Goal: Task Accomplishment & Management: Complete application form

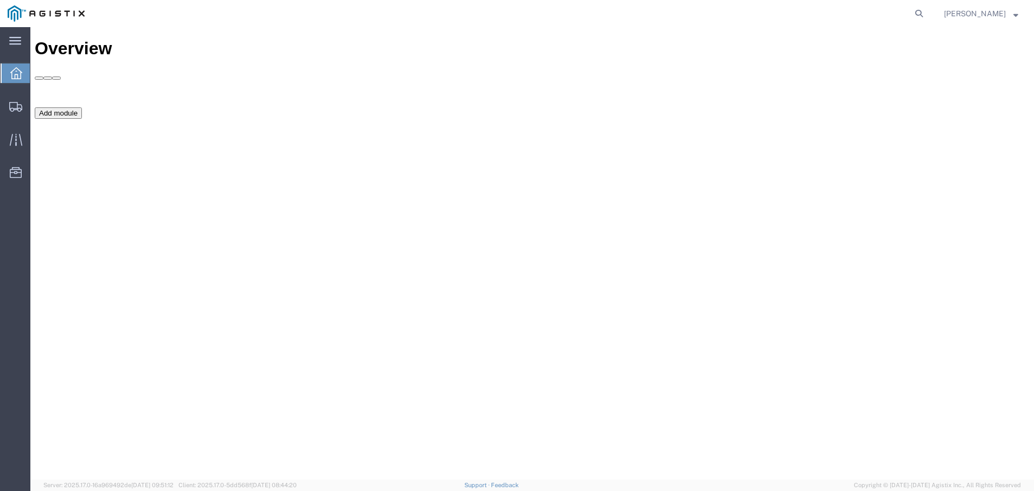
click at [82, 119] on div "Add module" at bounding box center [58, 112] width 47 height 11
click at [82, 119] on button "Add module" at bounding box center [58, 112] width 47 height 11
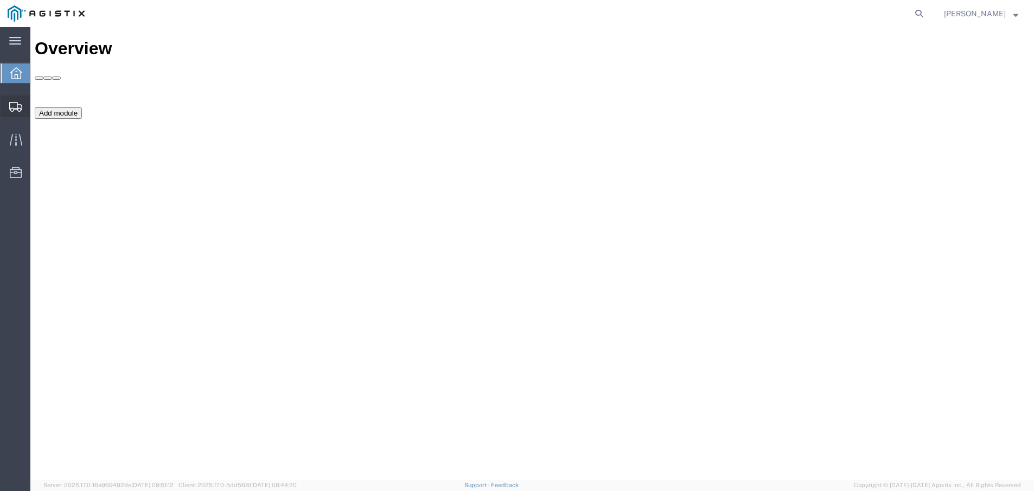
click at [11, 100] on div at bounding box center [16, 106] width 30 height 22
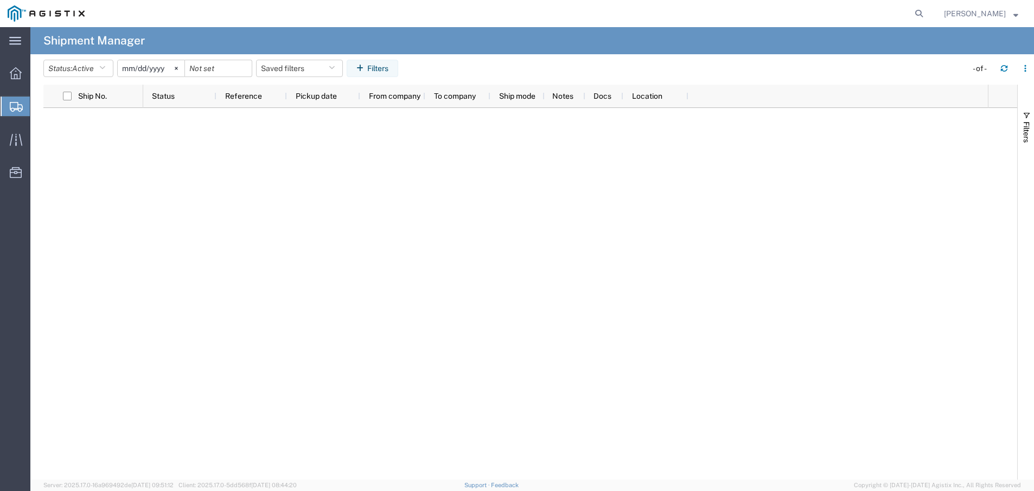
click at [0, 0] on span "Create Shipment" at bounding box center [0, 0] width 0 height 0
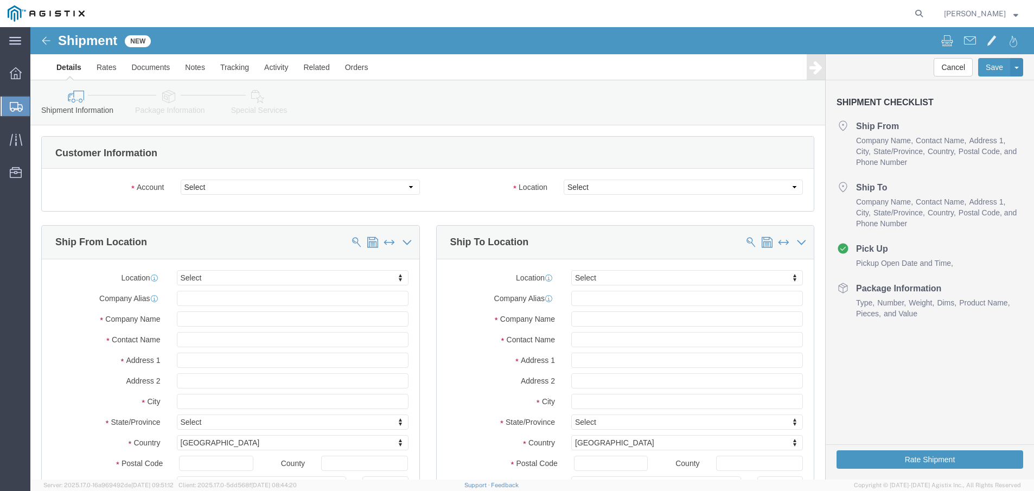
select select
drag, startPoint x: 342, startPoint y: 185, endPoint x: 312, endPoint y: 158, distance: 40.7
click select "Select Galperti, Inc PG&E"
select select "9596"
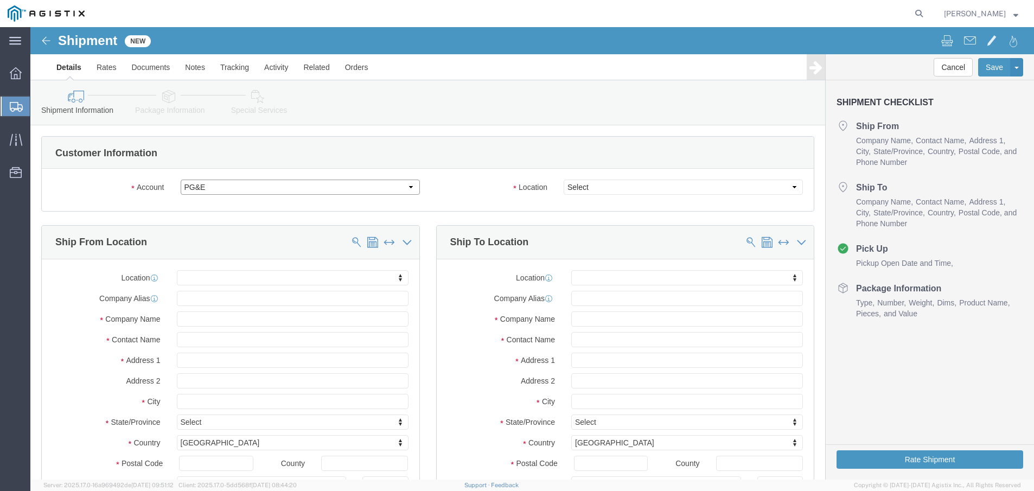
click select "Select Galperti, Inc PG&E"
select select
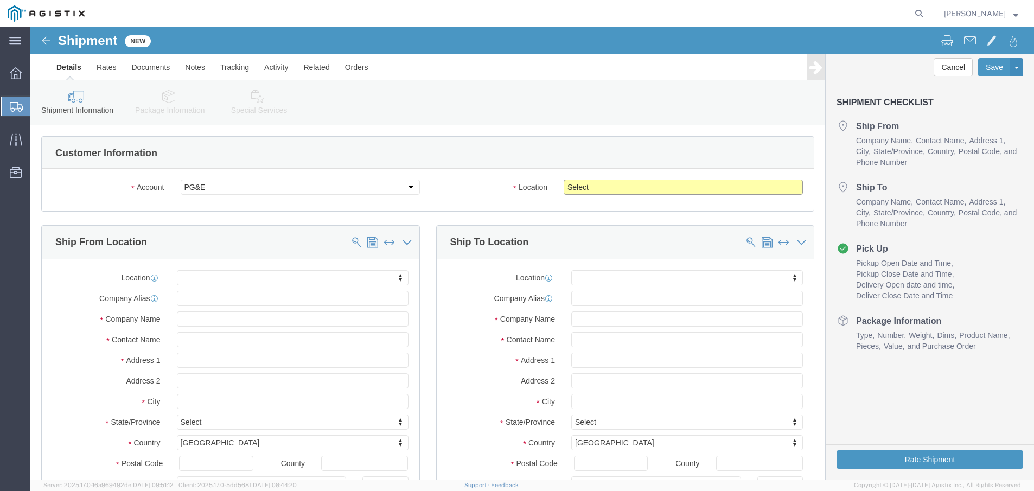
click select "Select All Others [GEOGRAPHIC_DATA] [GEOGRAPHIC_DATA] [GEOGRAPHIC_DATA] [GEOGRA…"
select select "23082"
click select "Select All Others [GEOGRAPHIC_DATA] [GEOGRAPHIC_DATA] [GEOGRAPHIC_DATA] [GEOGRA…"
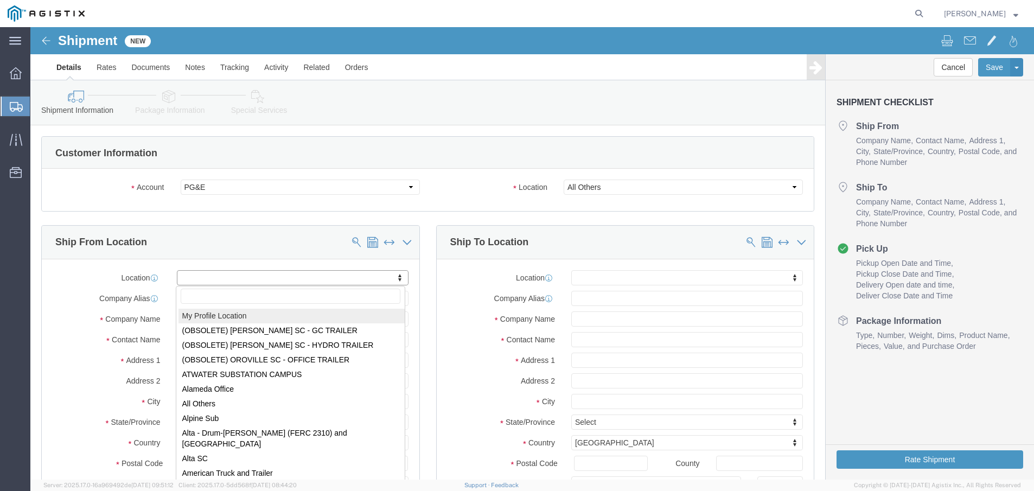
select select "MYPROFILE"
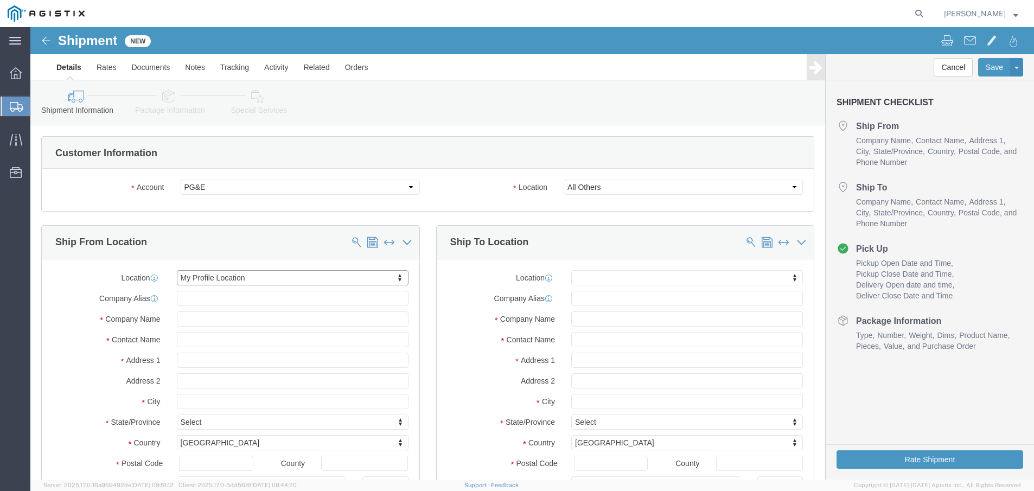
select select "[GEOGRAPHIC_DATA]"
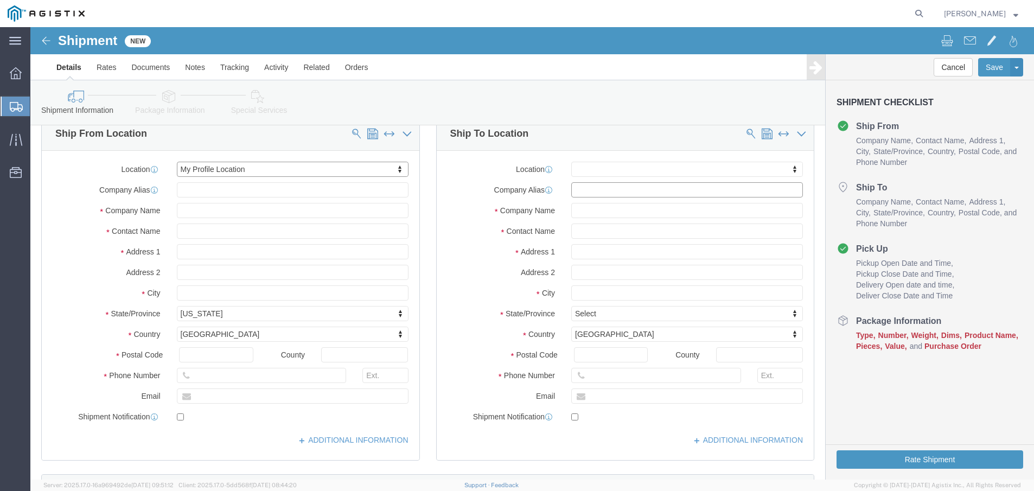
click input "text"
type input "MROIS"
type input "PACIFIC GAS AND ELECTRIC"
click input "text"
type input "N/A"
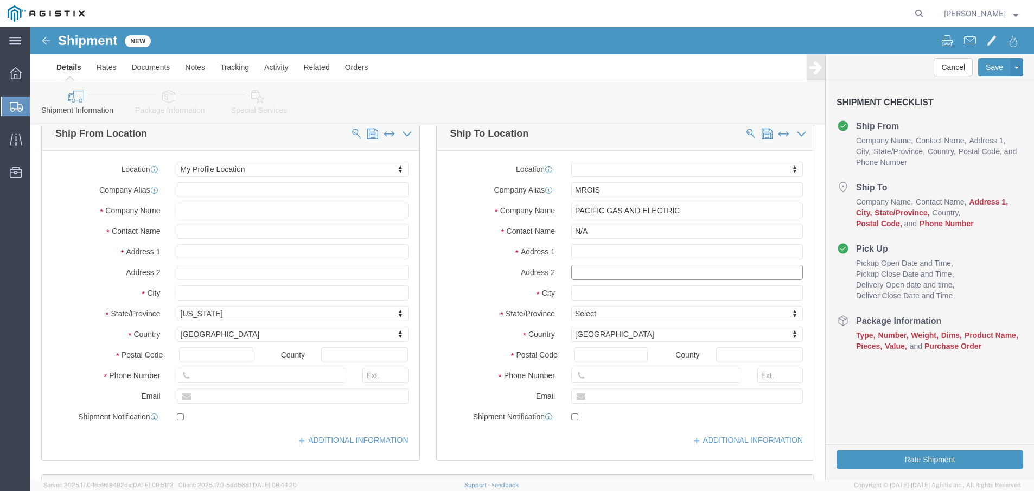
click input "text"
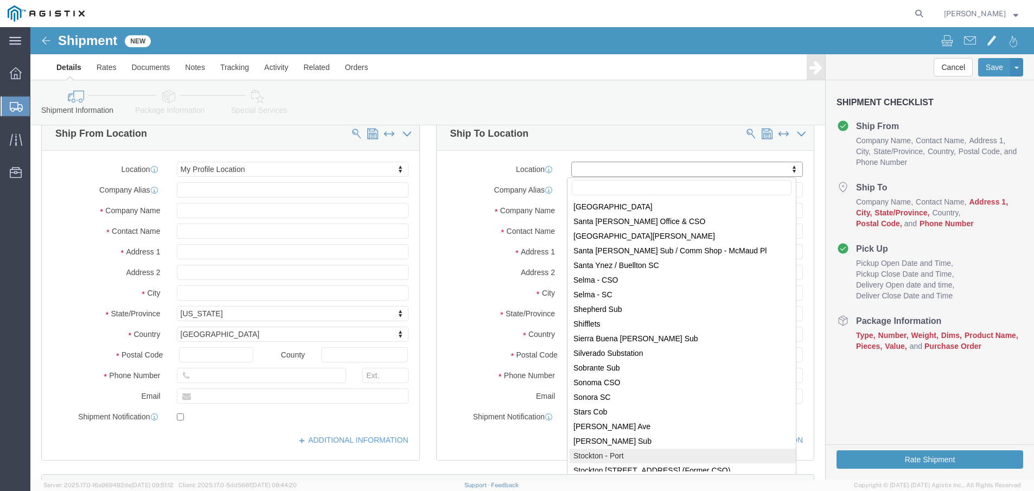
scroll to position [6236, 0]
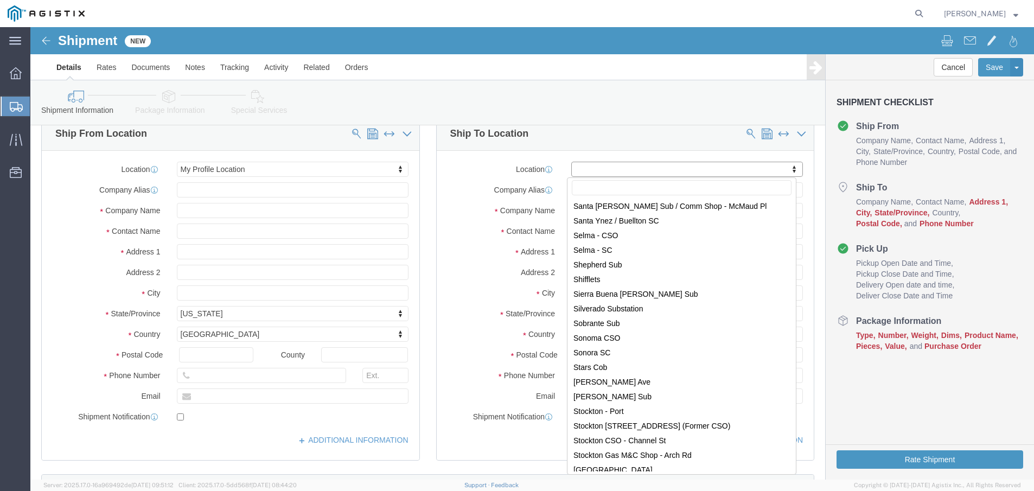
select select "46111"
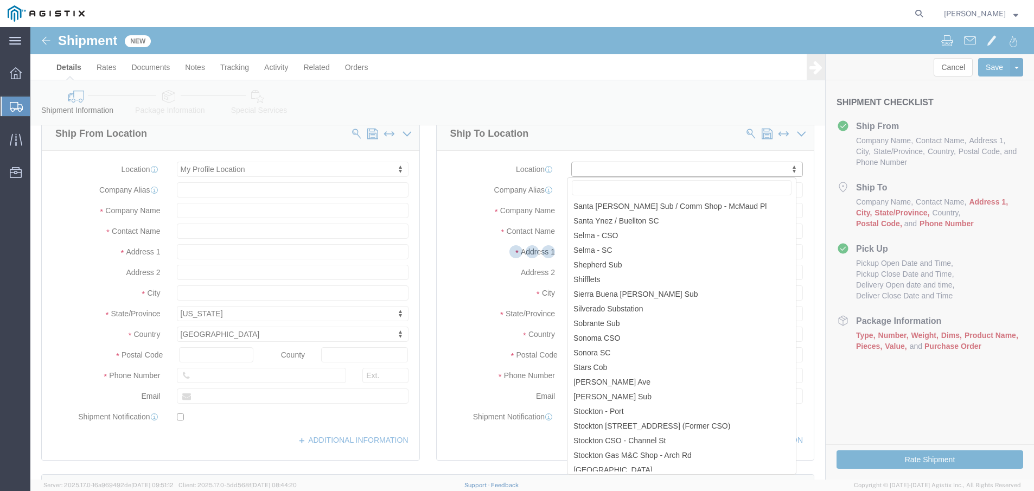
select select "CA"
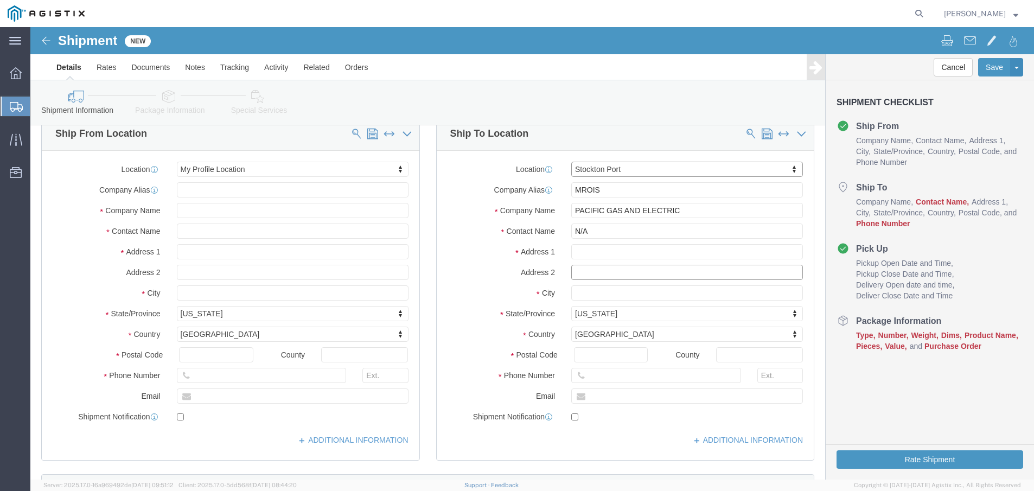
click input "text"
click div "Postal Code"
click input "text"
type input "7134330700"
click input "text"
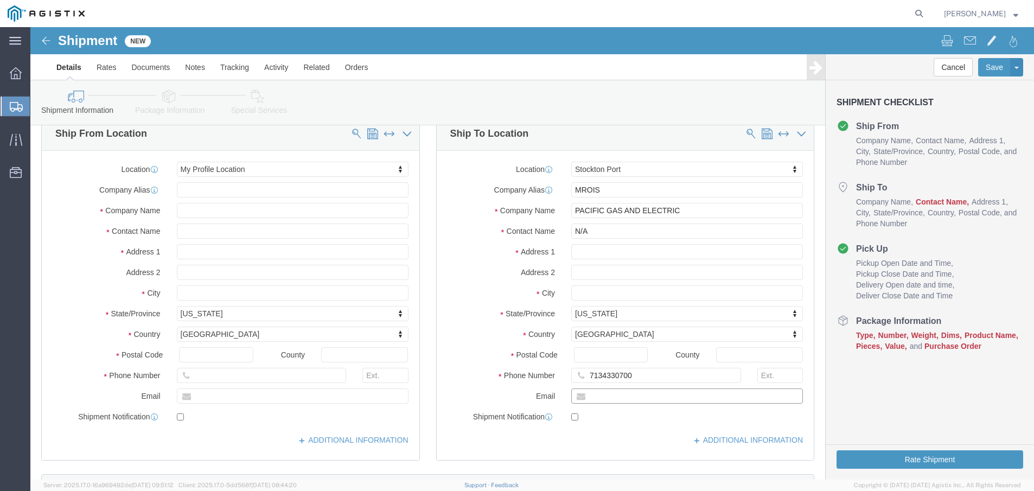
type input "[EMAIL_ADDRESS][DOMAIN_NAME]"
click input "text"
click input "N/A"
click input "MROIS"
type input "MROIS"
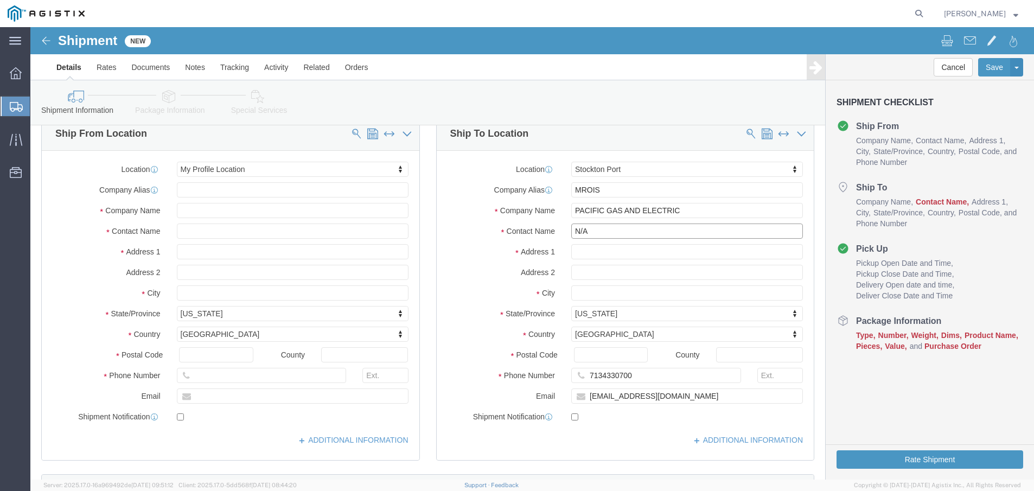
click input "N/A"
type input "[PERSON_NAME]"
drag, startPoint x: 601, startPoint y: 346, endPoint x: 507, endPoint y: 335, distance: 94.5
click div "Location [GEOGRAPHIC_DATA] My Profile Location (OBSOLETE) [GEOGRAPHIC_DATA] SC …"
type input "5104687964"
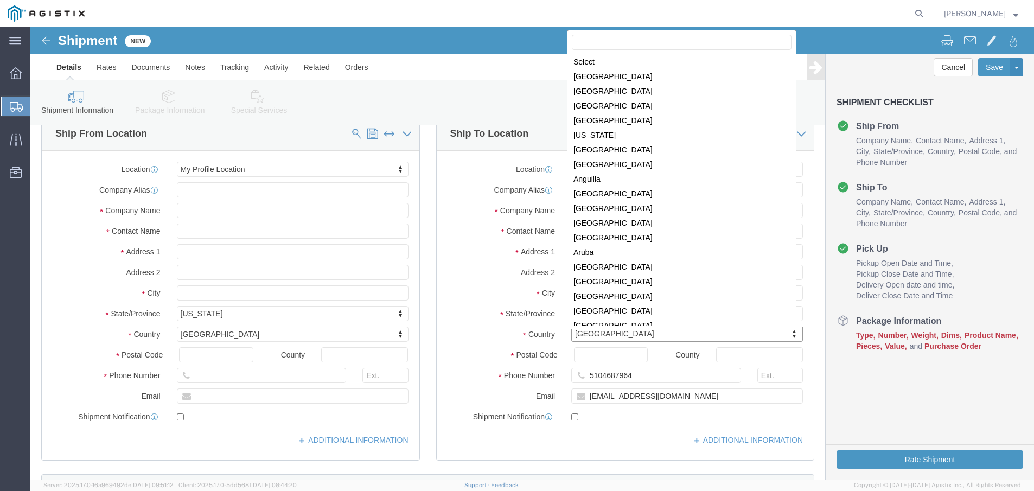
scroll to position [3296, 0]
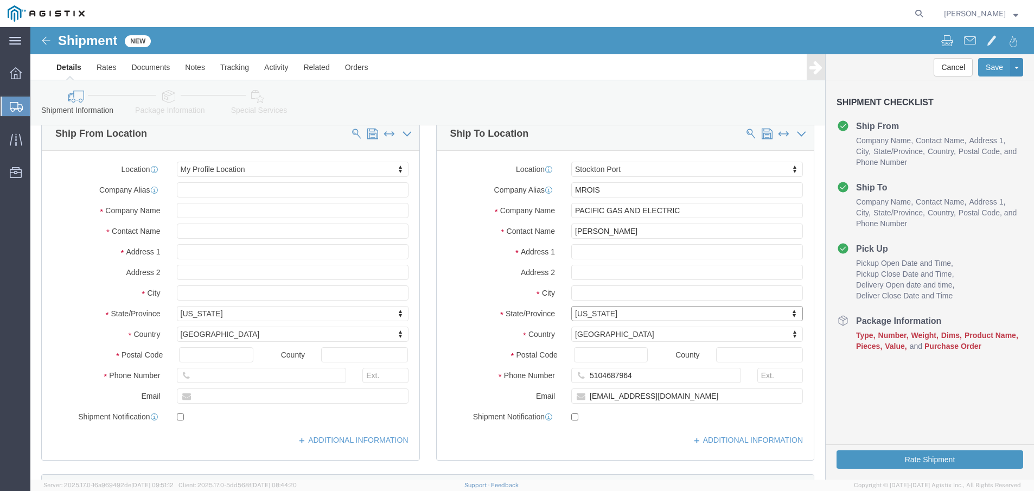
click div "Location [GEOGRAPHIC_DATA] My Profile Location (OBSOLETE) [GEOGRAPHIC_DATA] SC …"
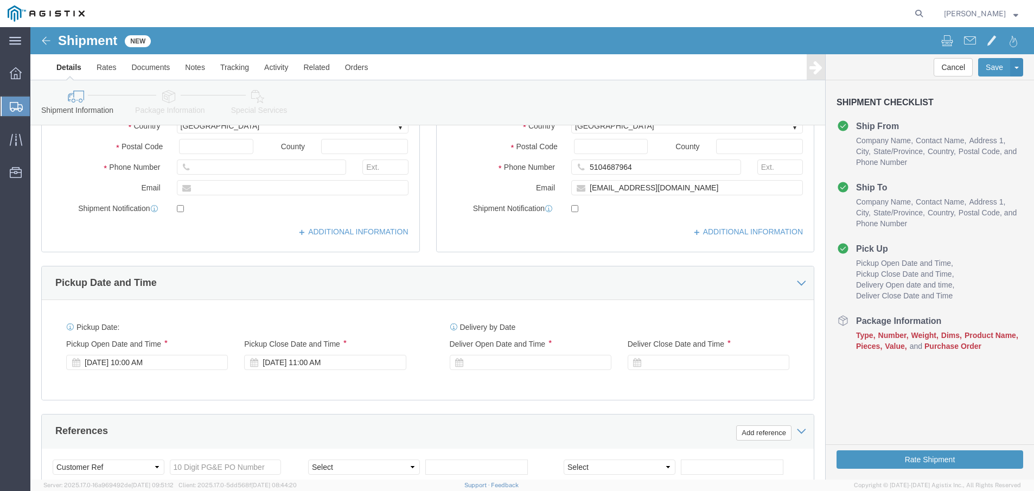
scroll to position [325, 0]
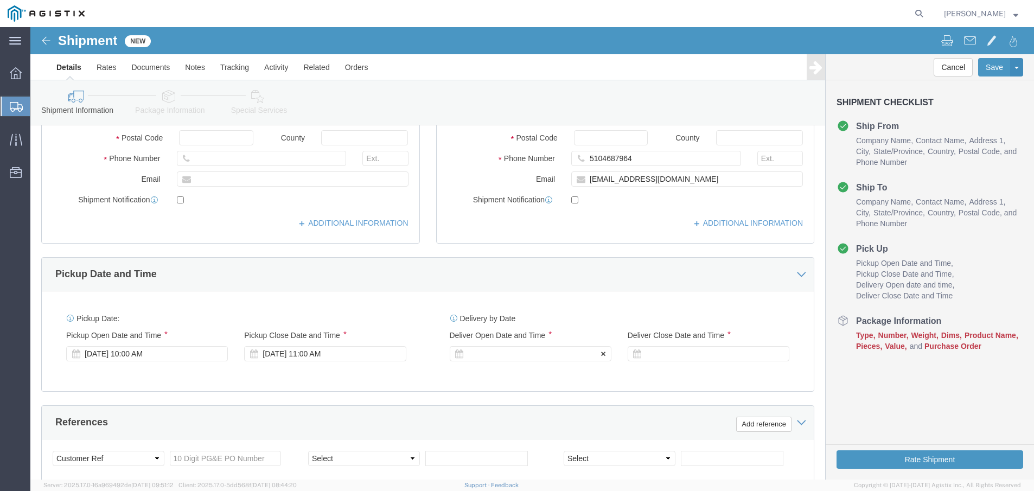
click icon
click div
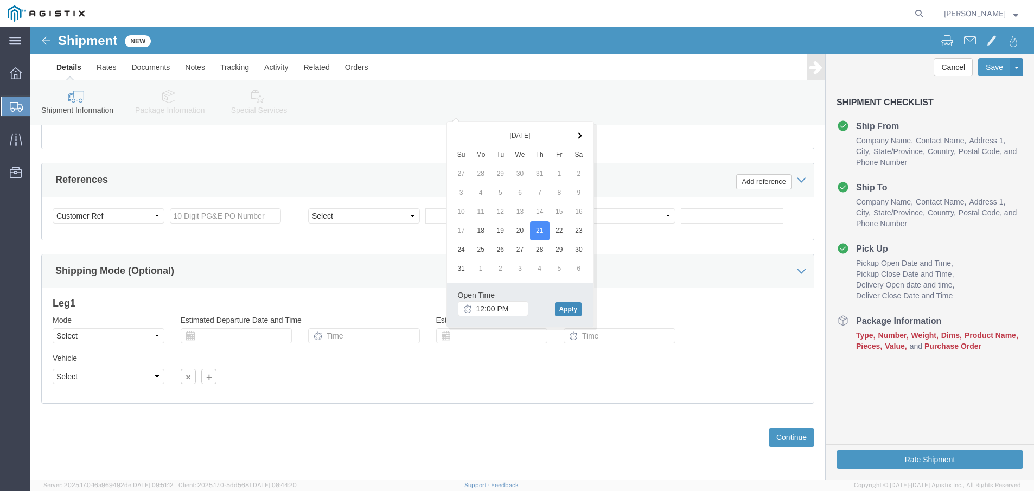
click button "Apply"
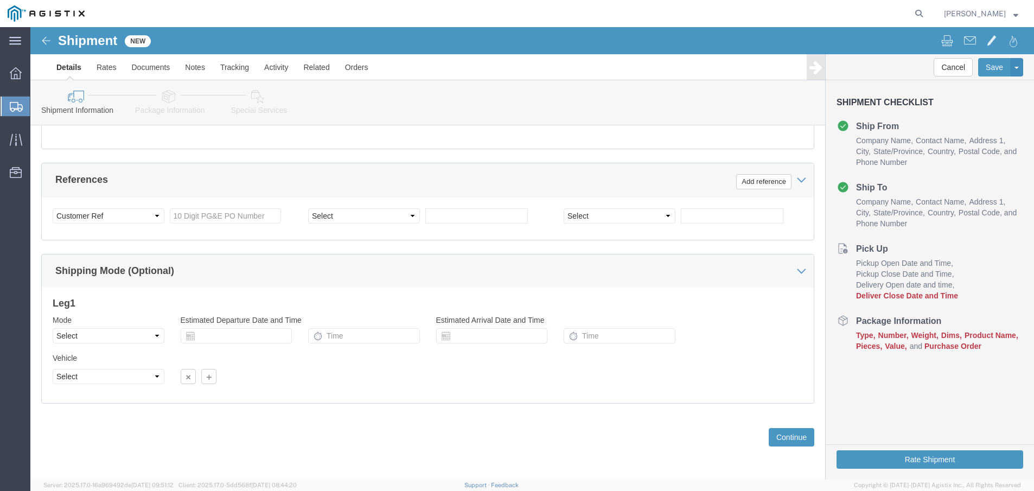
scroll to position [297, 0]
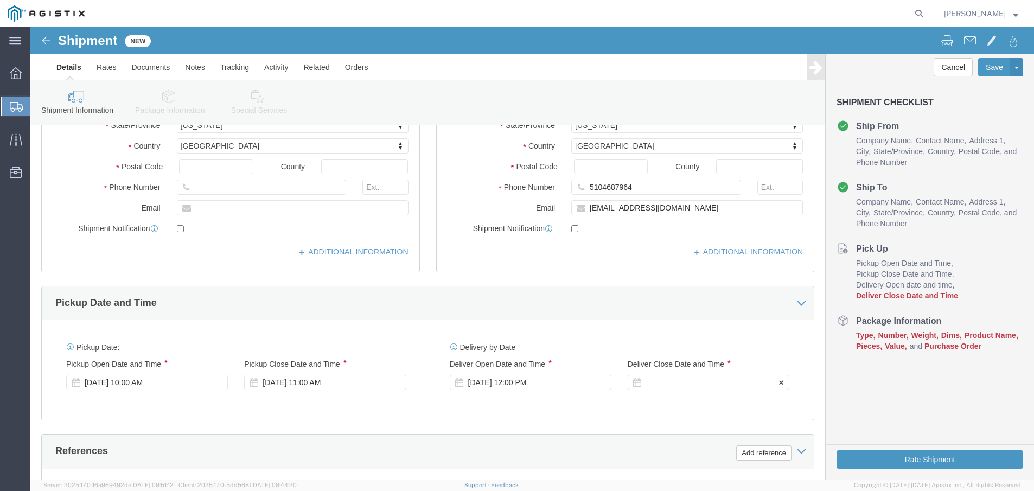
click div
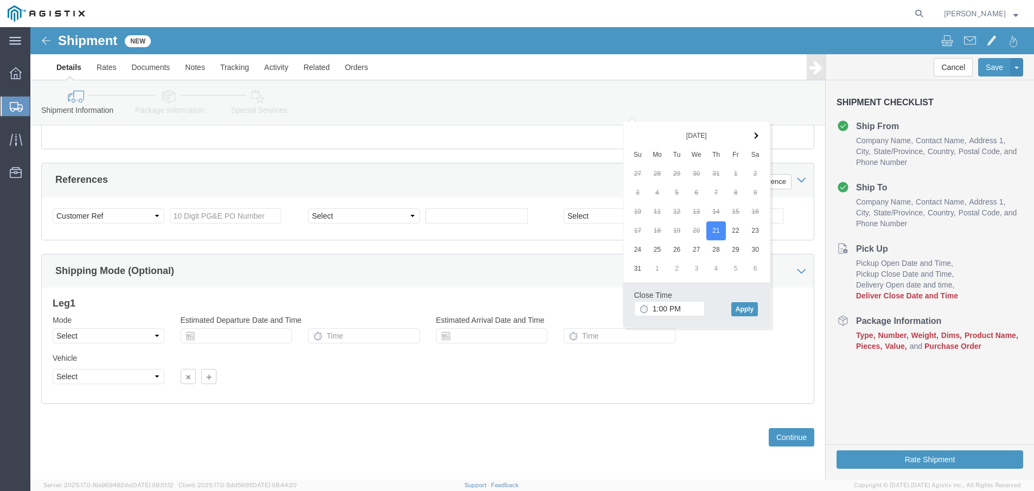
click div "Shipping Mode (Optional)"
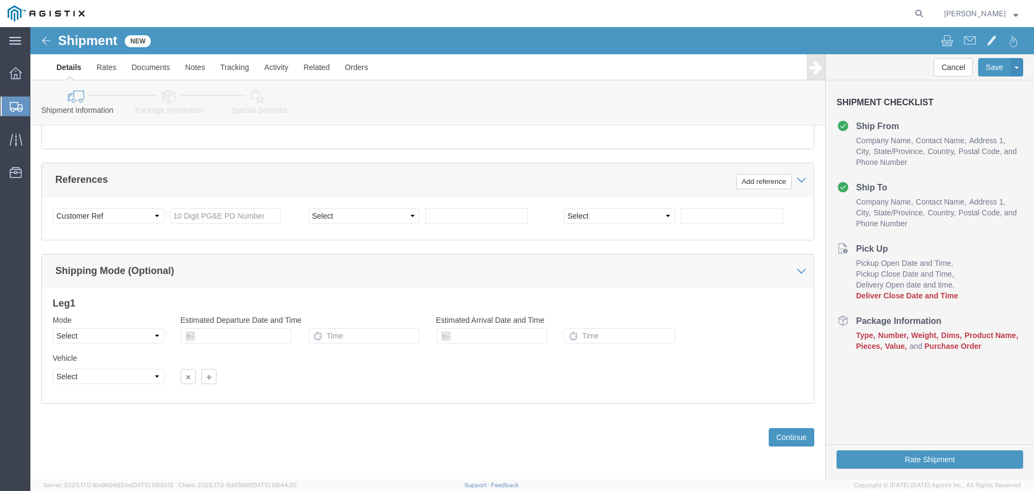
scroll to position [405, 0]
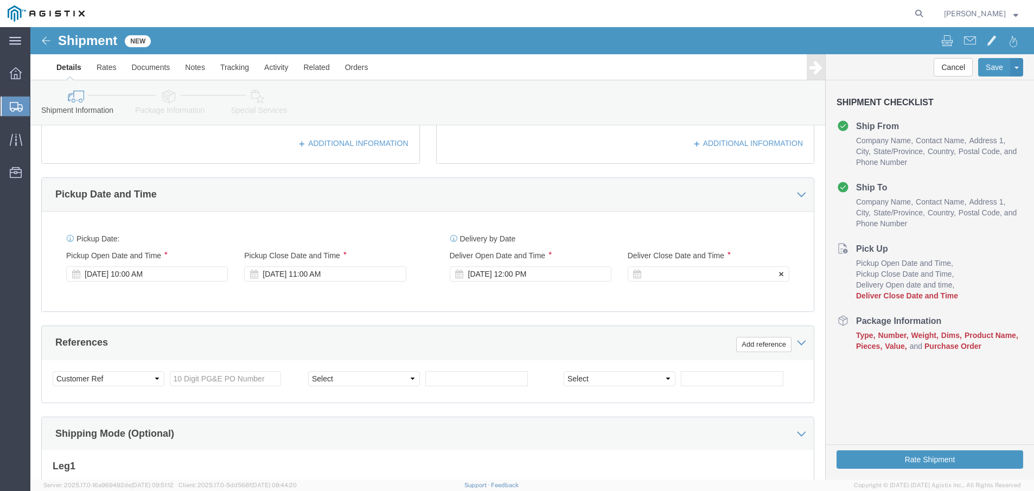
click div
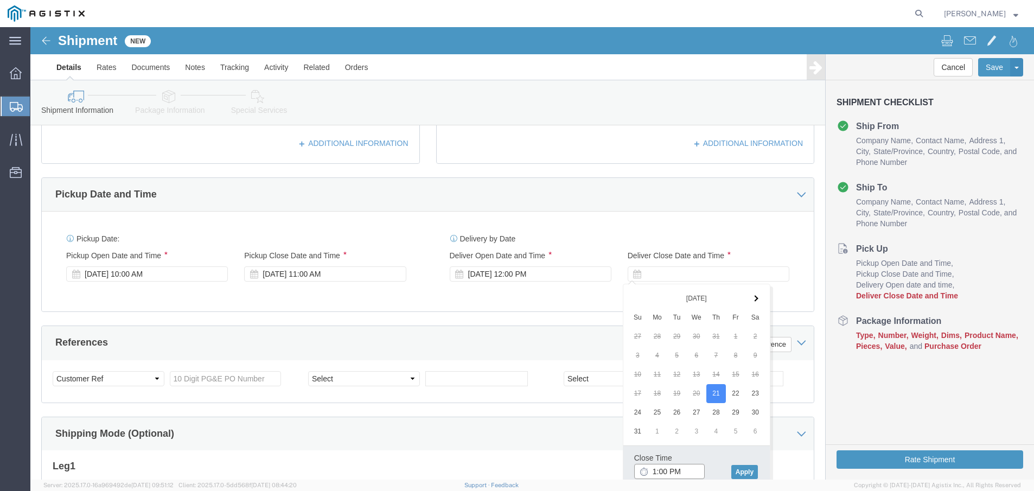
click input "1:00 PM"
type input "5:00 PM"
click div "Delivery Start Date Delivery Start Time Deliver Open Date and Time [DATE] 12:00…"
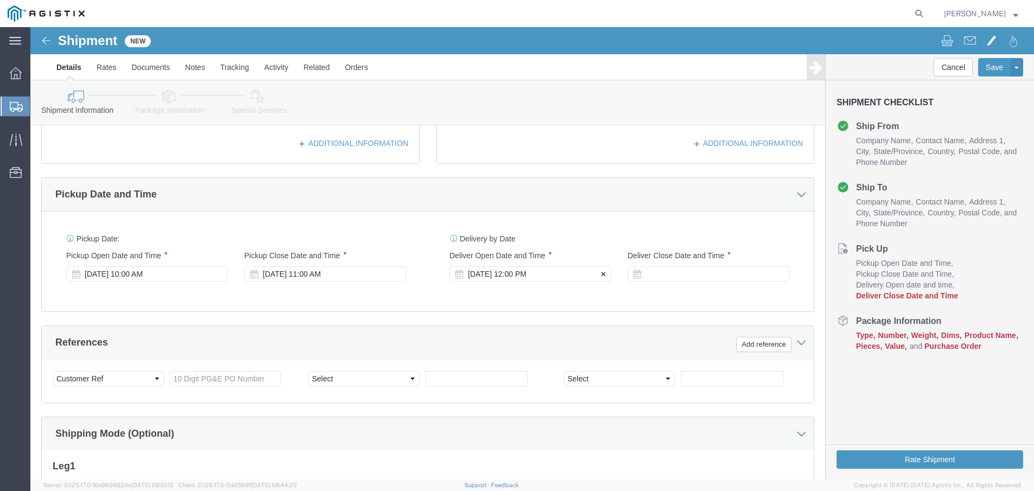
click div "[DATE] 12:00 PM"
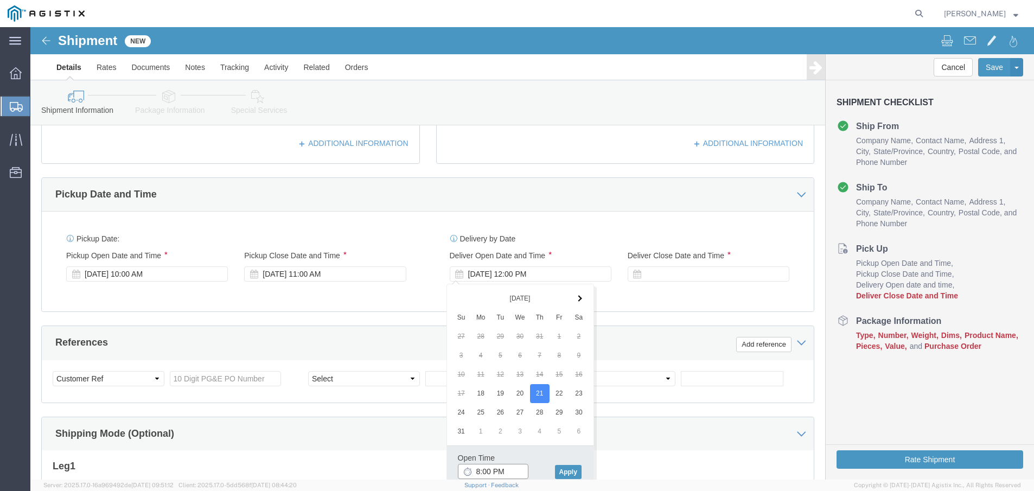
click input "8:00 PM"
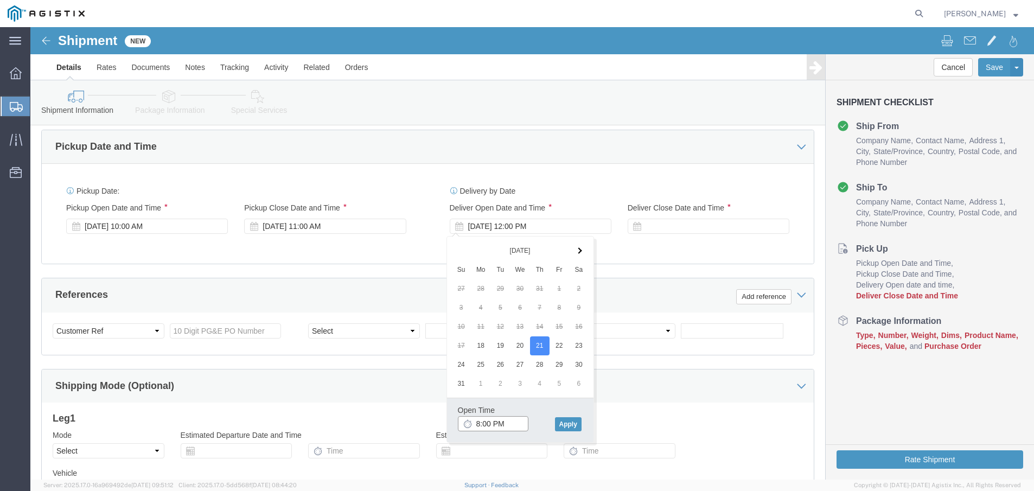
scroll to position [466, 0]
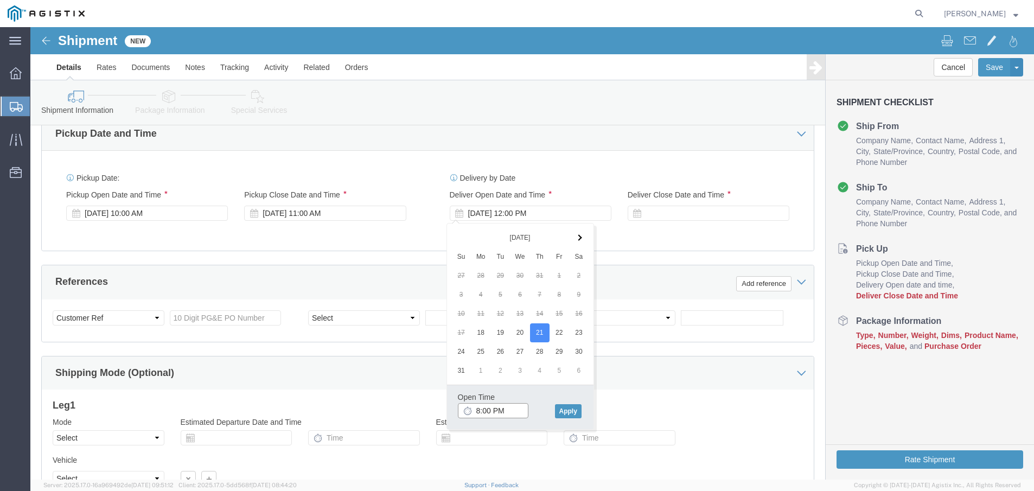
click input "8:00 PM"
drag, startPoint x: 464, startPoint y: 384, endPoint x: 472, endPoint y: 384, distance: 7.6
click input "8:00 PM"
type input "8:00 AM"
click button "Apply"
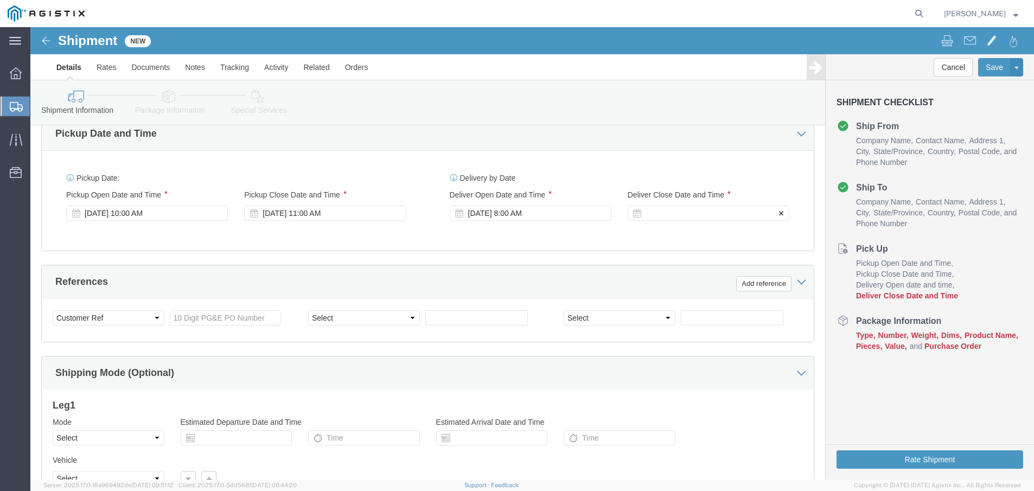
click div
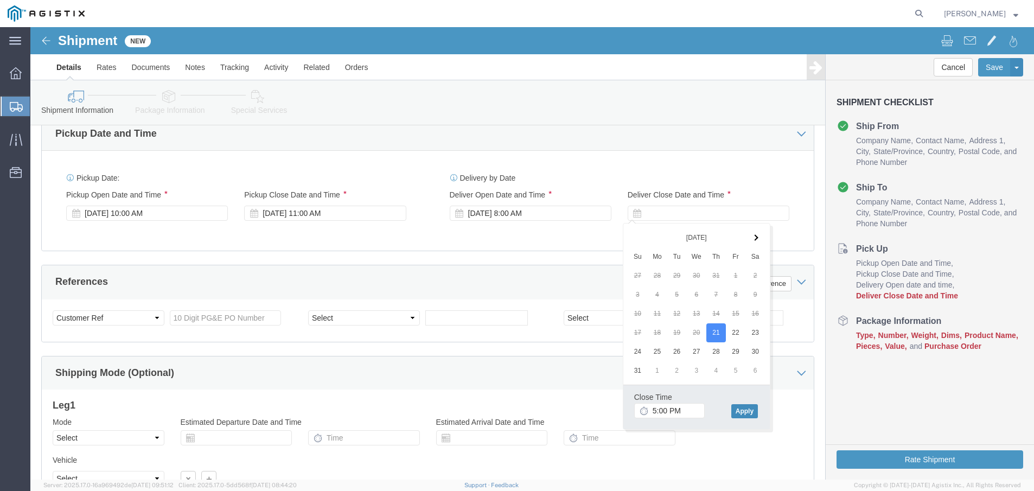
click button "Apply"
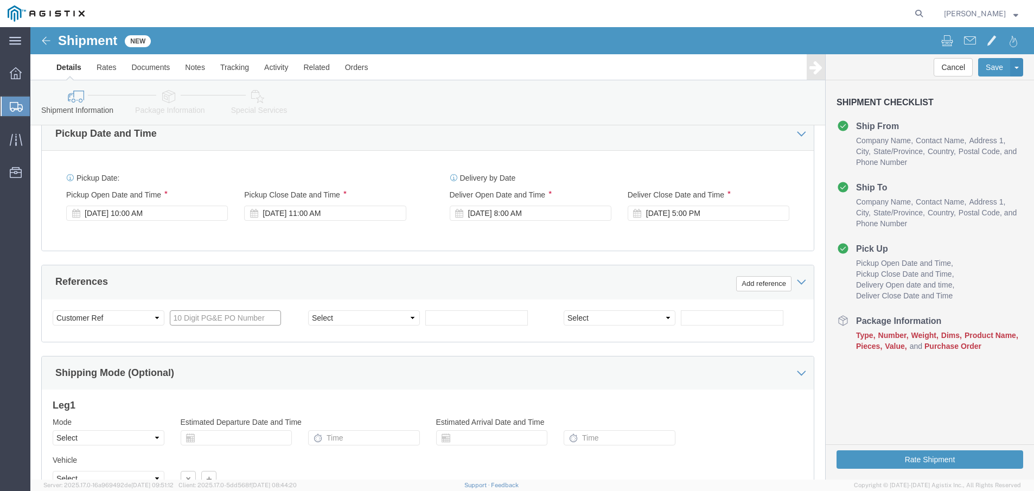
click input "text"
type input "3501415429"
click select "Select Account Type Activity ID Airline Appointment Number ASN Batch Request # …"
click input "text"
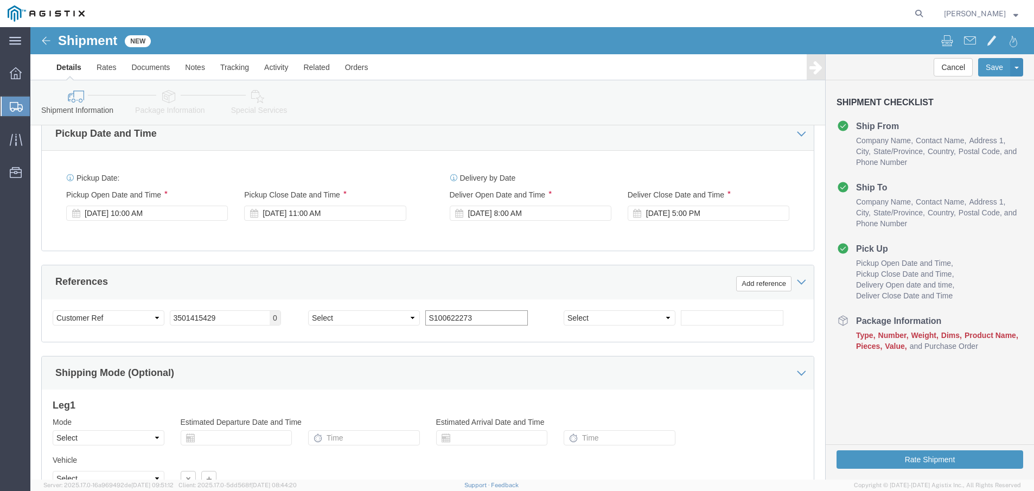
type input "S100622273"
click select "Select Account Type Activity ID Airline Appointment Number ASN Batch Request # …"
select select "SALEORDR"
click select "Select Account Type Activity ID Airline Appointment Number ASN Batch Request # …"
click input "text"
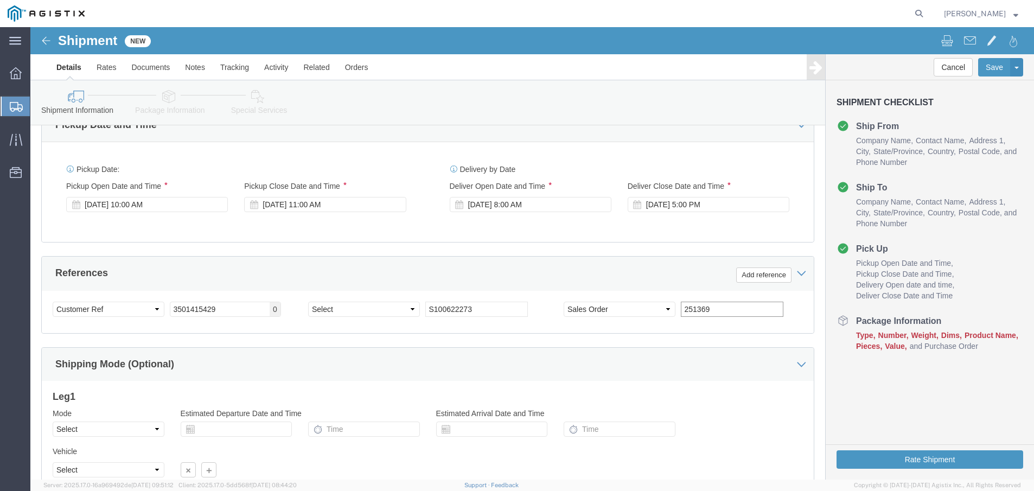
scroll to position [568, 0]
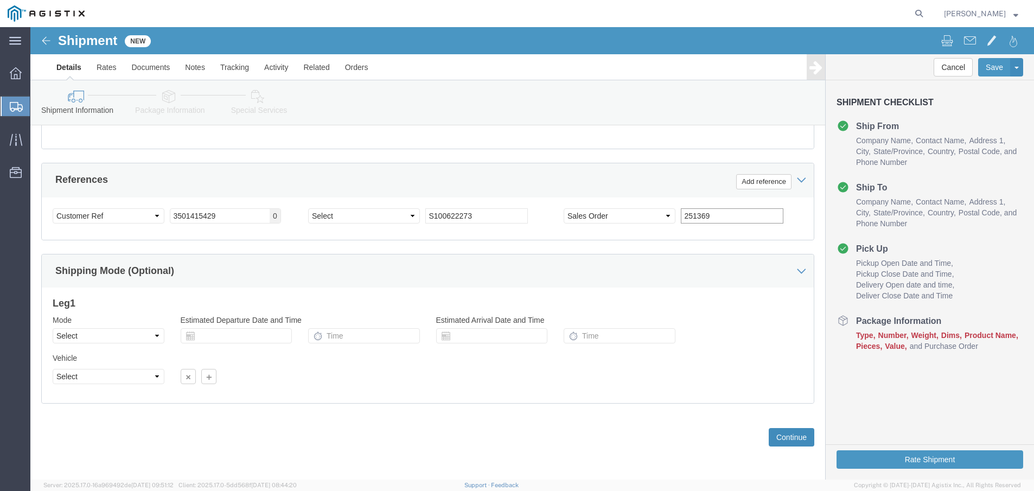
type input "251369"
click button "Continue"
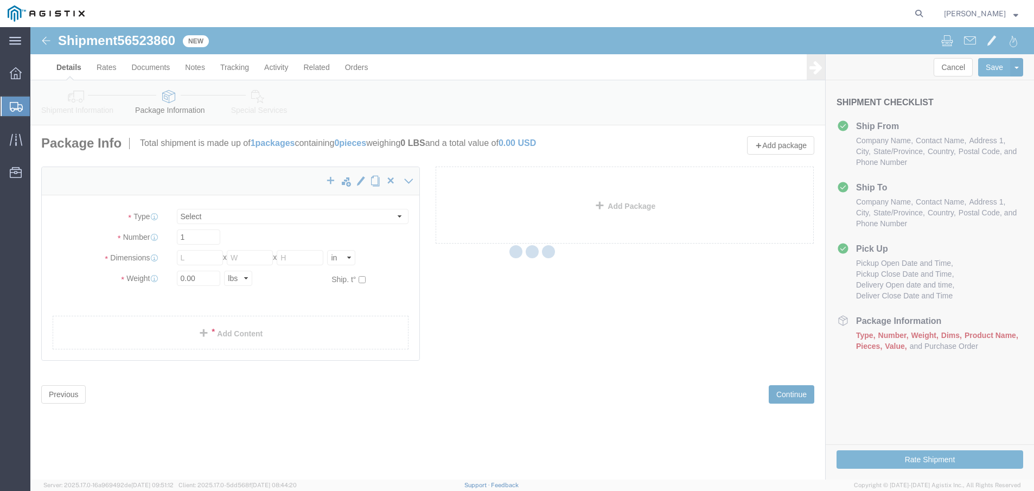
select select "CBOX"
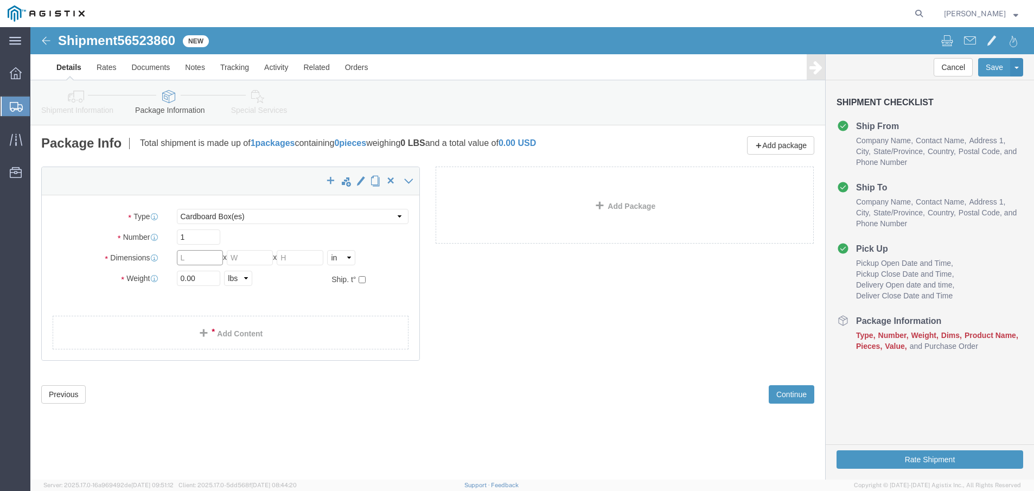
click input "text"
type input "42"
type input "18"
click div "Weight 0.00 Select kgs lbs Ship. t°"
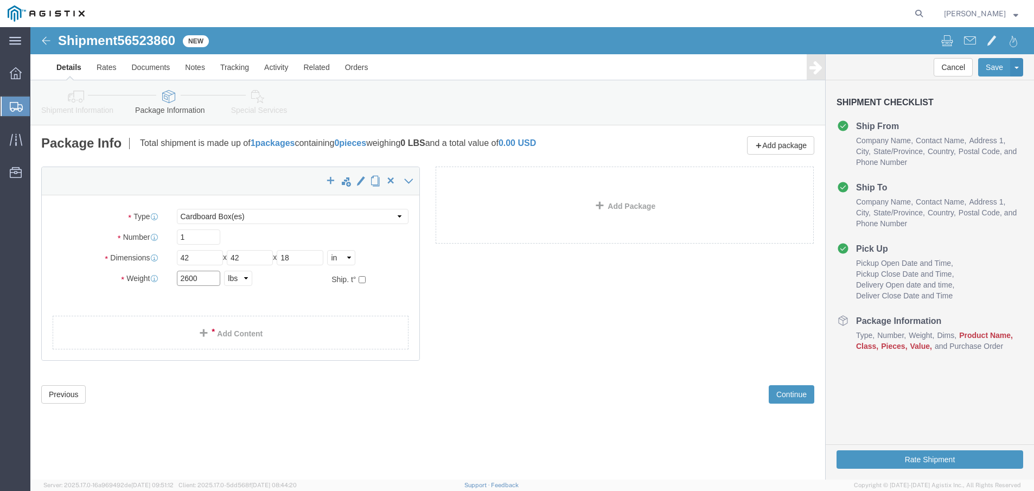
type input "2600"
click select "Select Bulk Bundle(s) Cardboard Box(es) Carton(s) Crate(s) Drum(s) (Fiberboard)…"
select select "PSNS"
click select "Select Bulk Bundle(s) Cardboard Box(es) Carton(s) Crate(s) Drum(s) (Fiberboard)…"
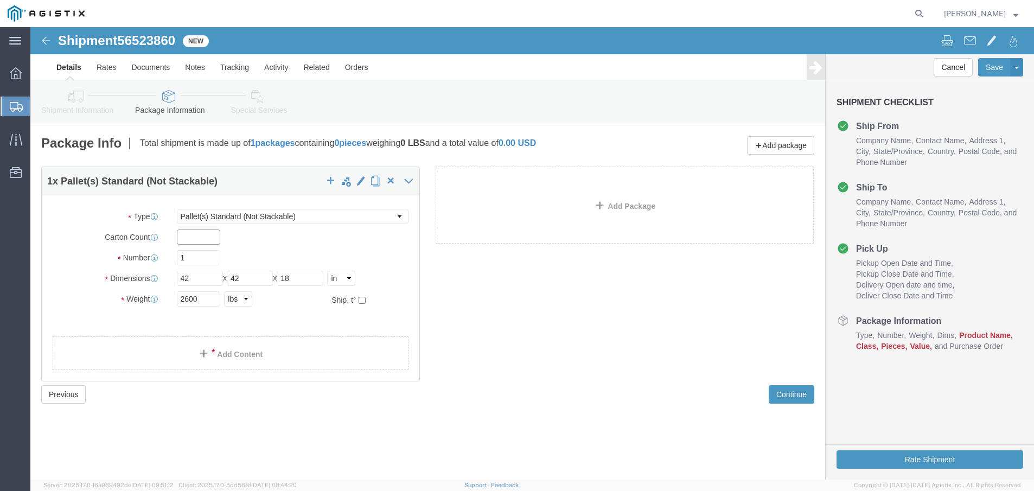
click input "text"
click link "Add Content"
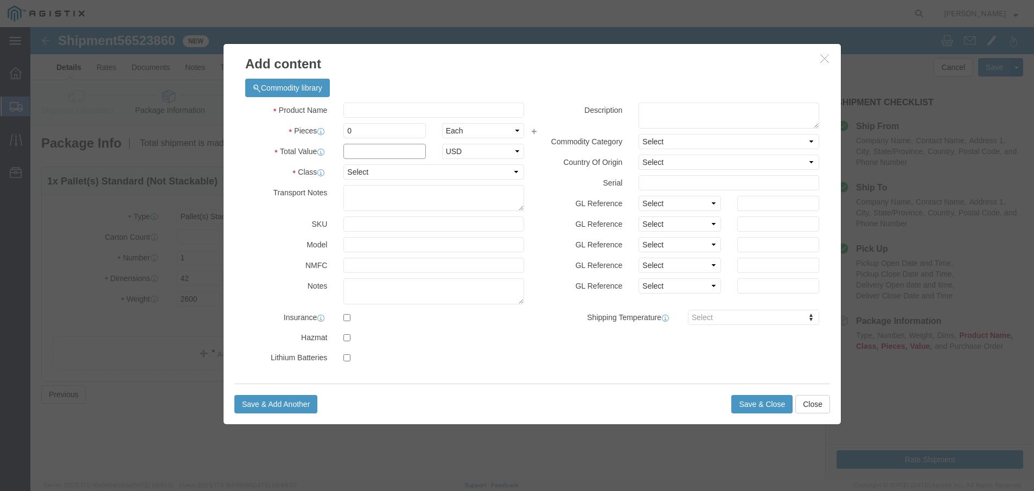
click input "text"
type input "2000"
drag, startPoint x: 337, startPoint y: 106, endPoint x: 294, endPoint y: 99, distance: 43.3
click div "Pieces 0 Select Bag Barrels 100Board Feet Bottle Box Blister Pack Carats Can Ca…"
type input "2"
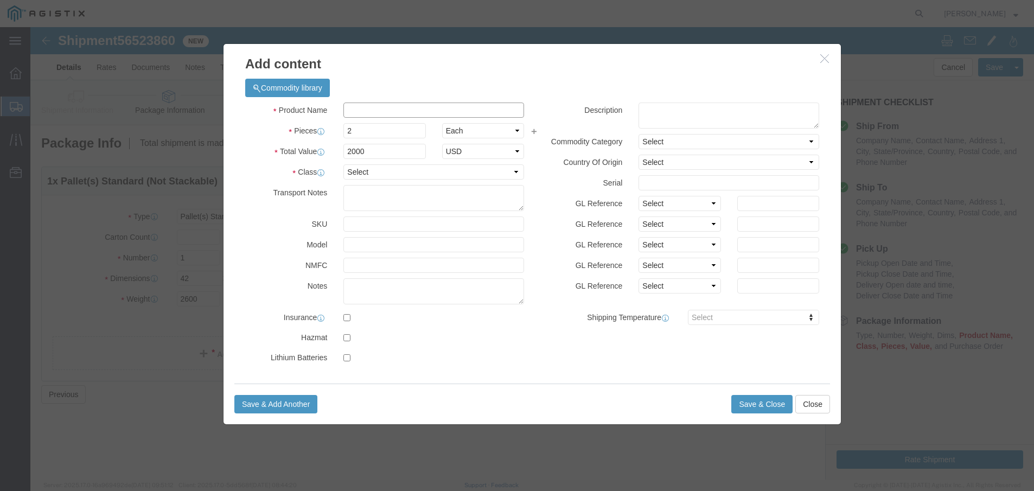
type input "4000"
click input "text"
type input "METAL FLANGES"
click select "Select Bag Barrels 100Board Feet Bottle Box Blister Pack Carats Can Capsule Car…"
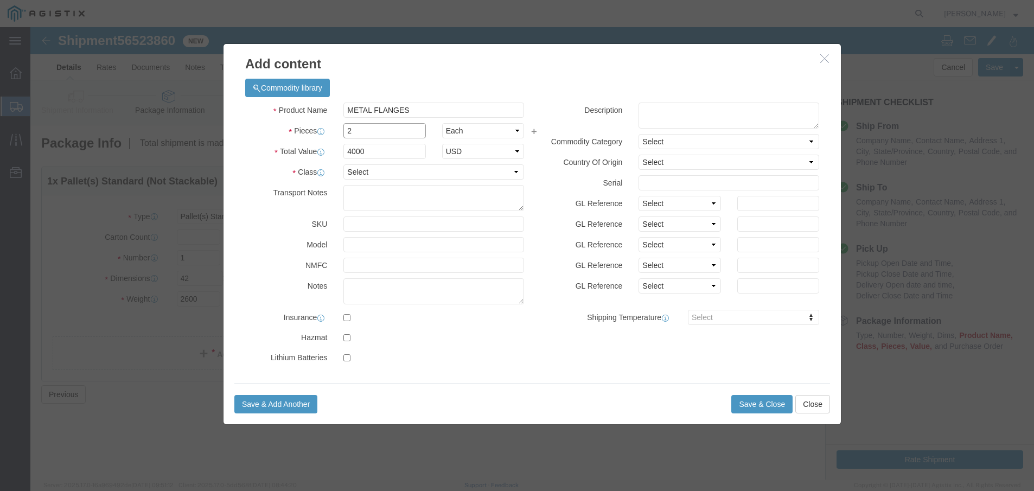
drag, startPoint x: 347, startPoint y: 103, endPoint x: 313, endPoint y: 104, distance: 34.2
click input "2"
type input "1"
type input "2000"
click button "Save & Close"
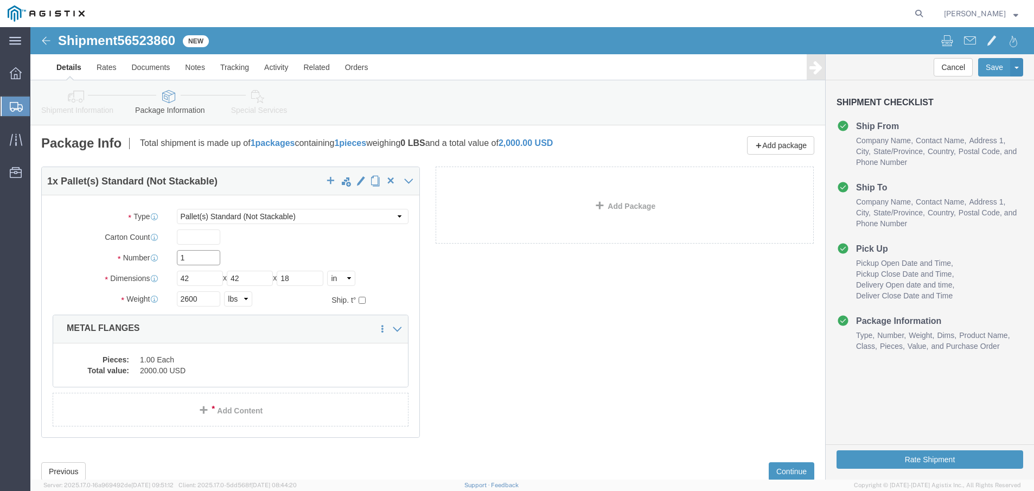
drag, startPoint x: 155, startPoint y: 228, endPoint x: 139, endPoint y: 227, distance: 15.8
click div "1"
type input "2"
click div "2 x Pallet(s) Standard (Not Stackable) Package Type Select Bulk Bundle(s) Cardb…"
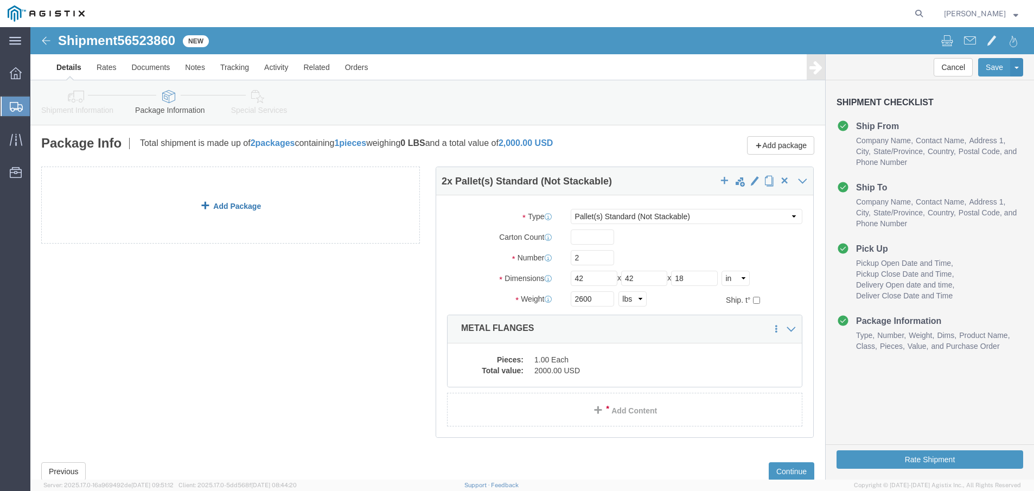
click link "Add Package"
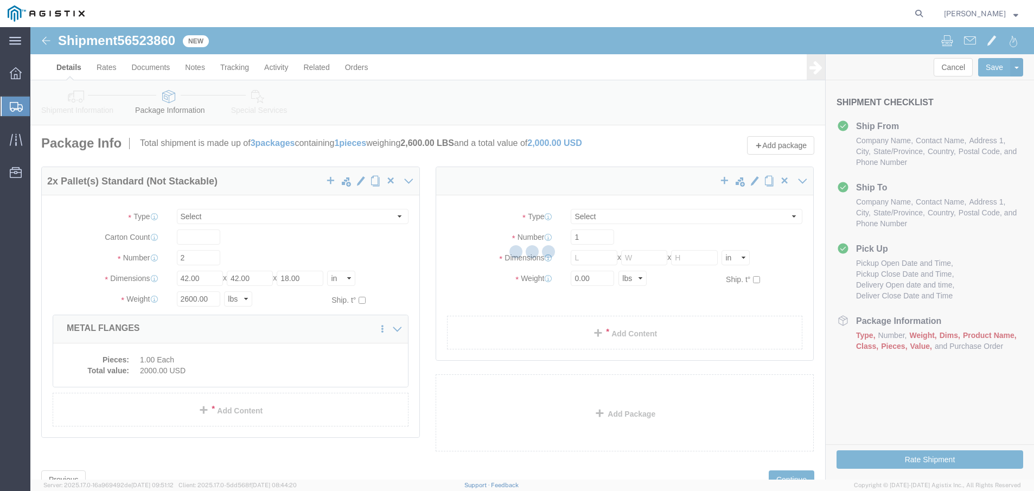
select select "PSNS"
select select "CBOX"
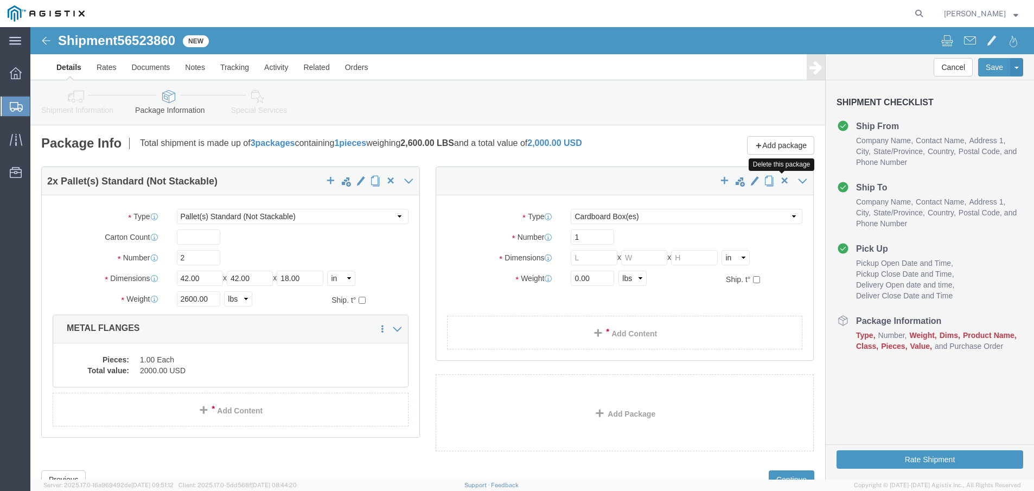
click span "button"
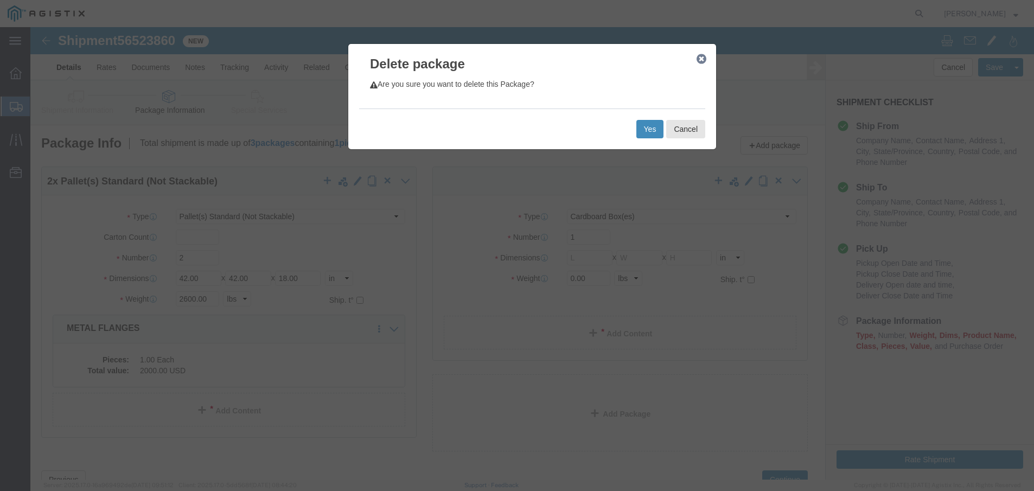
click button "Yes"
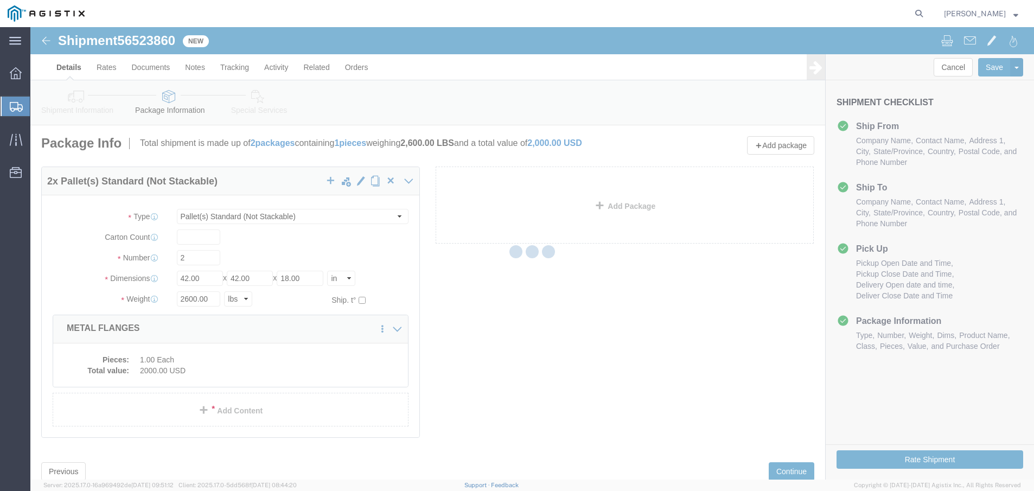
select select "PSNS"
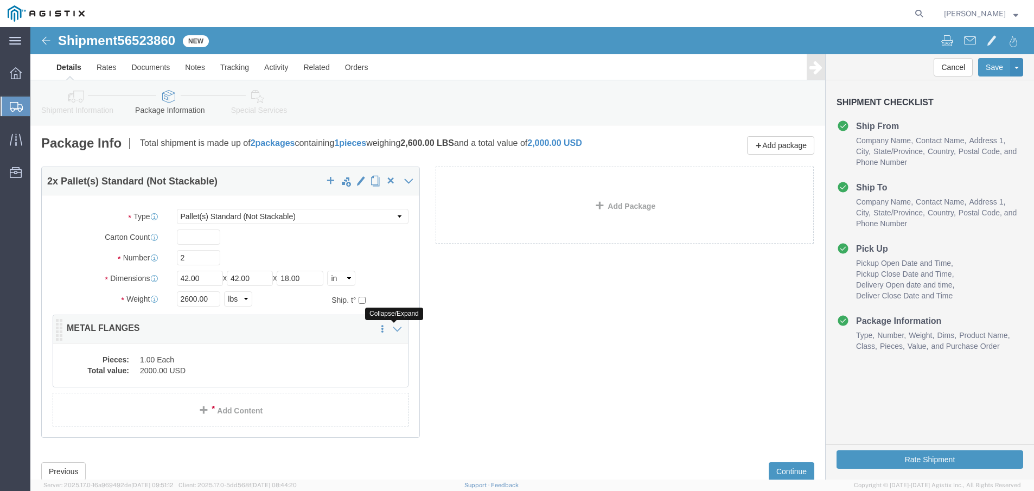
click icon
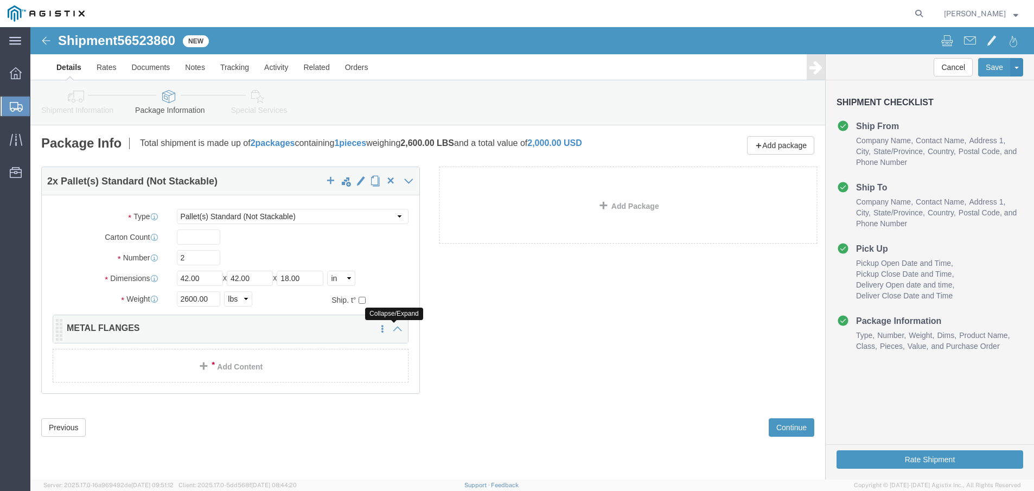
click icon
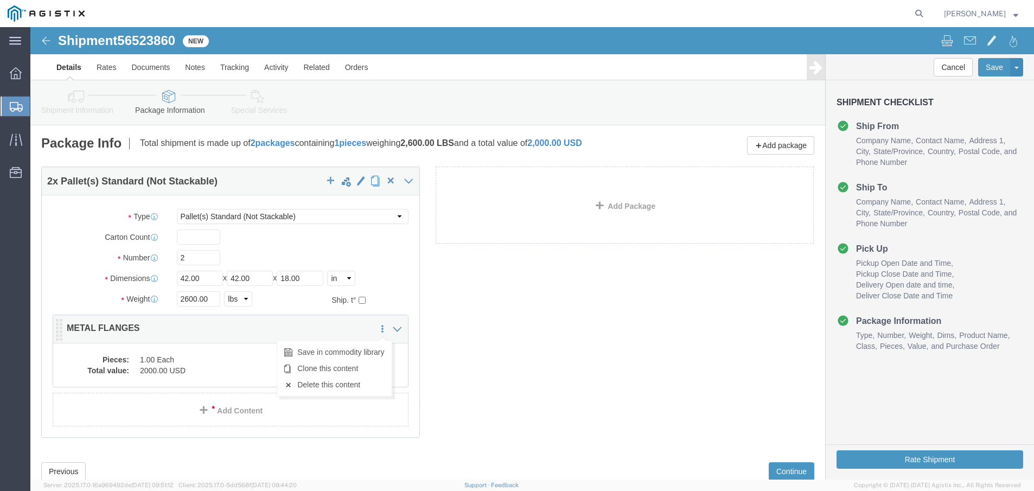
click icon
click button "Rate Shipment"
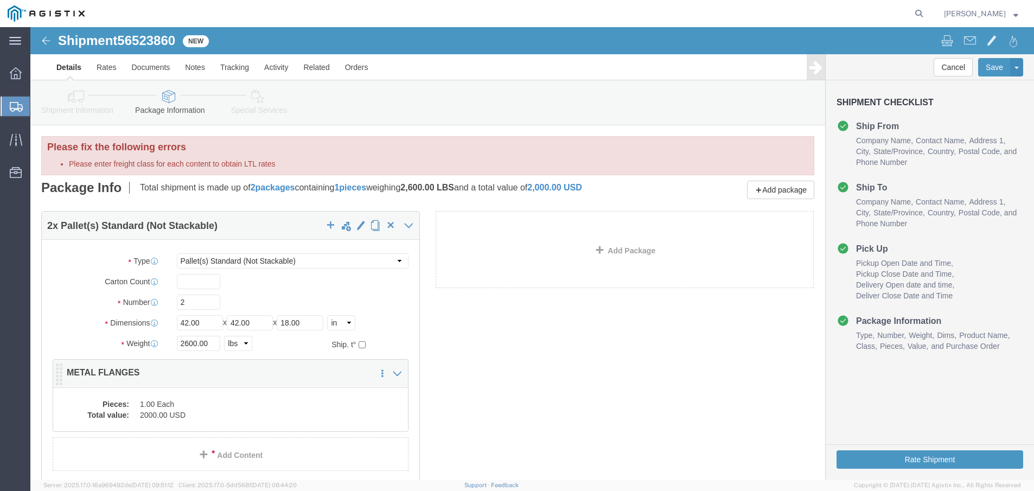
click dd "1.00 Each"
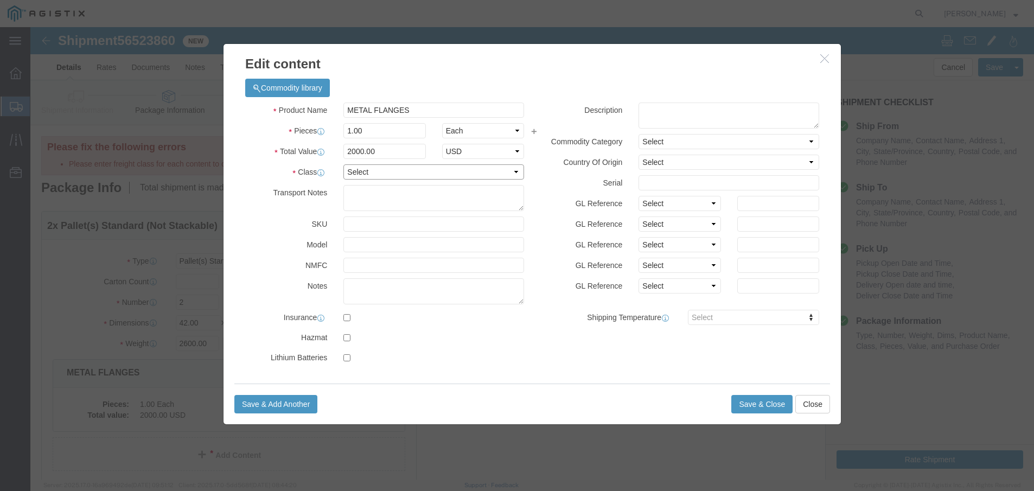
click select "Select 50 55 60 65 70 85 92.5 100 125 175 250 300 400"
select select "50"
click select "Select 50 55 60 65 70 85 92.5 100 125 175 250 300 400"
click button "Save & Close"
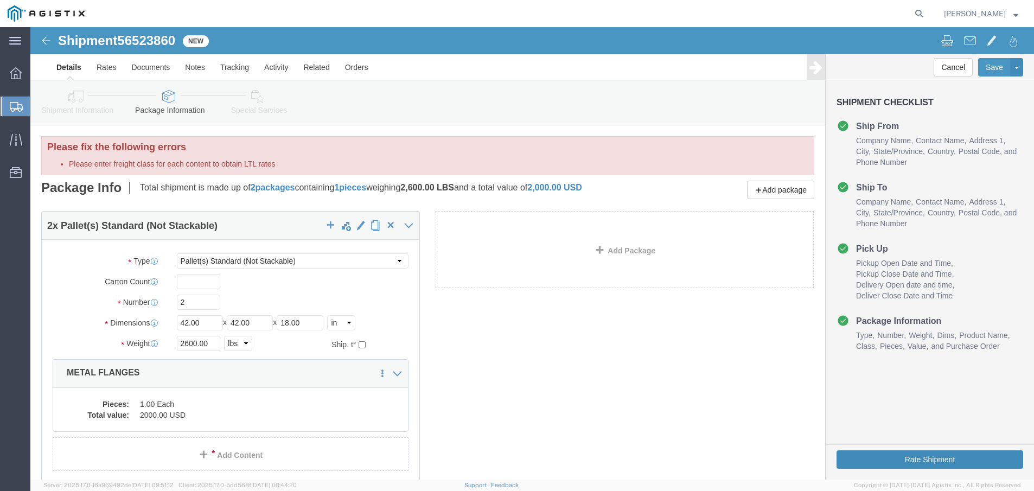
click button "Rate Shipment"
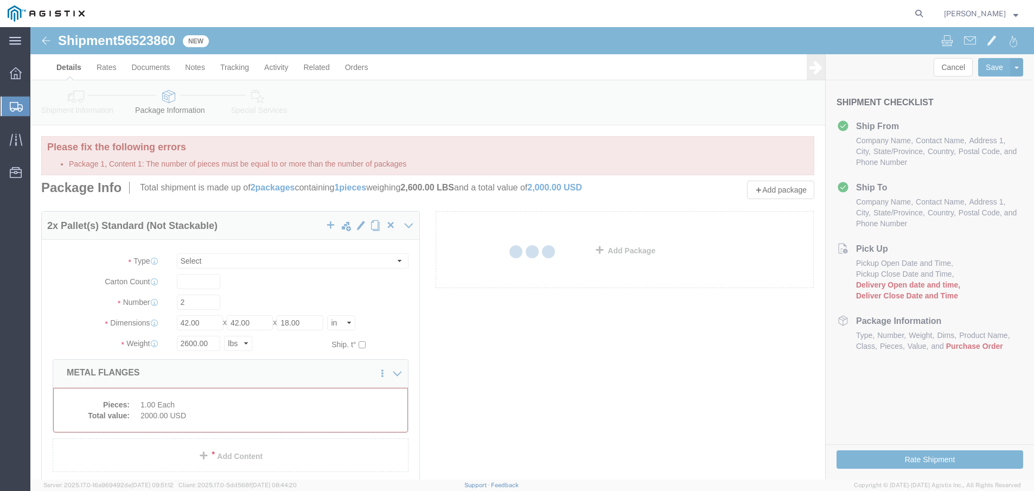
select select "PSNS"
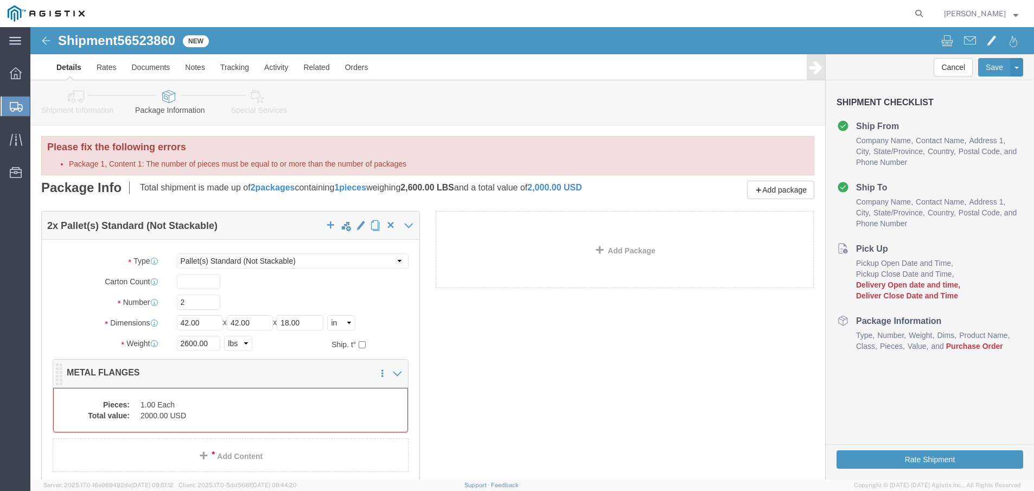
click dd "1.00 Each"
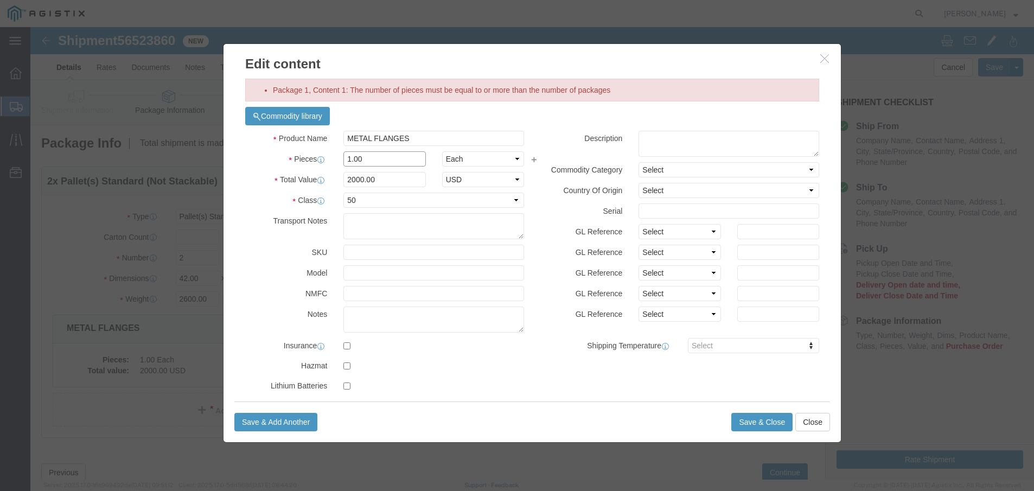
drag, startPoint x: 329, startPoint y: 133, endPoint x: 303, endPoint y: 130, distance: 25.6
click div "1.00"
type input "2"
type input "4000"
click button "Save & Close"
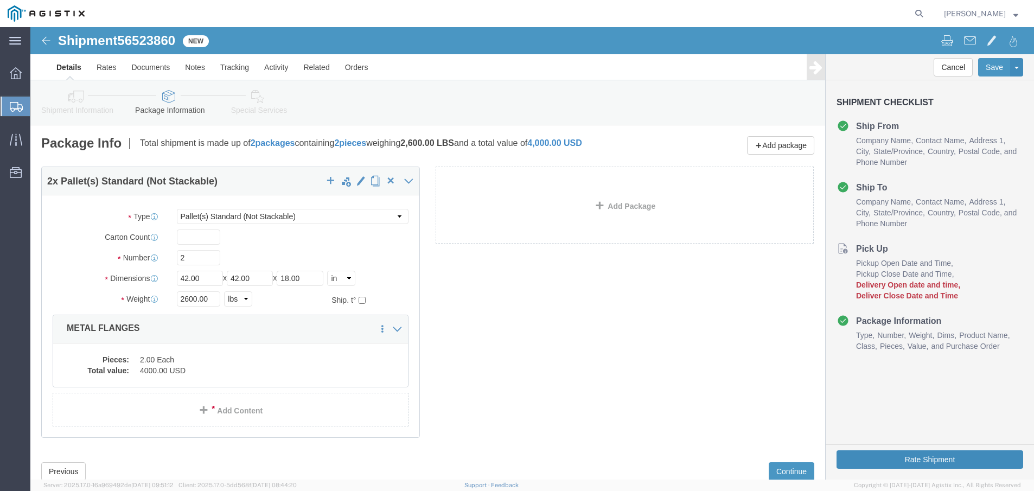
drag, startPoint x: 836, startPoint y: 441, endPoint x: 867, endPoint y: 463, distance: 37.5
click button "Rate Shipment"
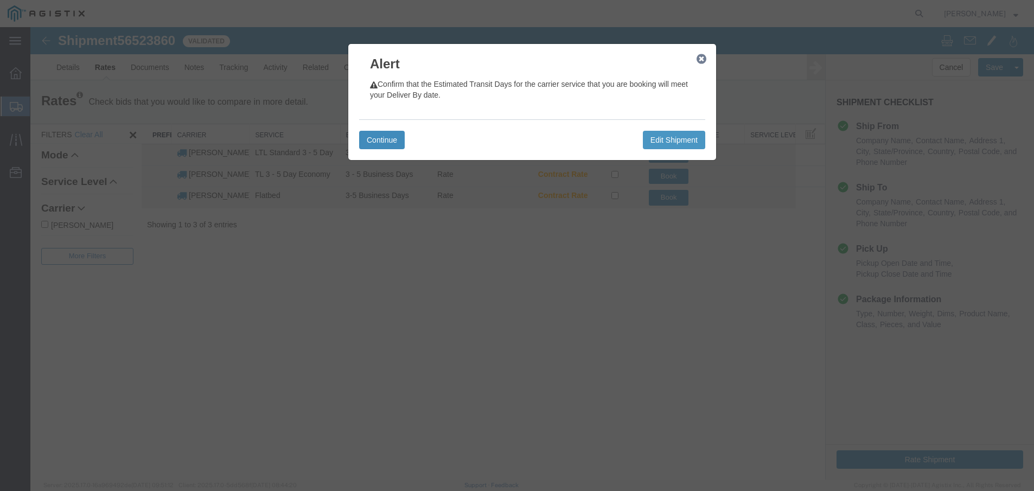
click at [367, 140] on button "Continue" at bounding box center [382, 140] width 46 height 18
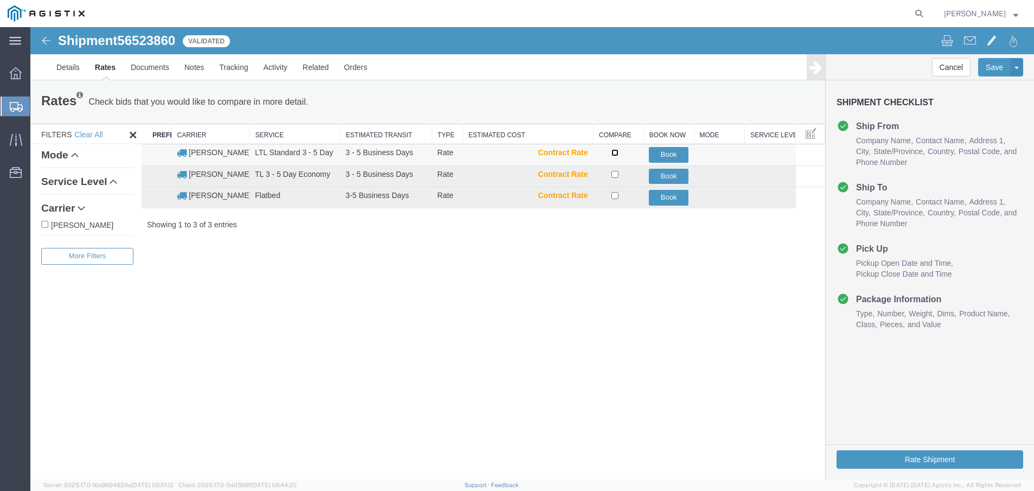
click at [611, 151] on input "checkbox" at bounding box center [614, 152] width 7 height 7
checkbox input "true"
click at [649, 157] on button "Book" at bounding box center [669, 155] width 40 height 16
